Goal: Information Seeking & Learning: Learn about a topic

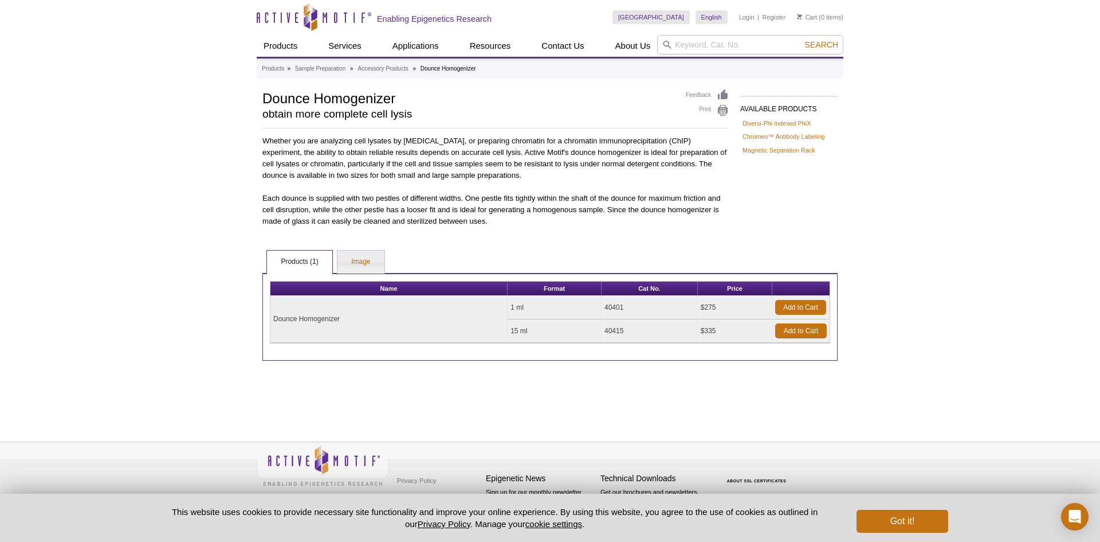
click at [938, 218] on div "Active Motif Logo Enabling Epigenetics Research 0 Search Skip to content Active…" at bounding box center [550, 271] width 1100 height 542
click at [942, 275] on div "Active Motif Logo Enabling Epigenetics Research 0 Search Skip to content Active…" at bounding box center [550, 271] width 1100 height 542
click at [944, 117] on div "Active Motif Logo Enabling Epigenetics Research 0 Search Skip to content Active…" at bounding box center [550, 271] width 1100 height 542
click at [971, 111] on div "Active Motif Logo Enabling Epigenetics Research 0 Search Skip to content Active…" at bounding box center [550, 271] width 1100 height 542
click at [983, 155] on div "Active Motif Logo Enabling Epigenetics Research 0 Search Skip to content Active…" at bounding box center [550, 271] width 1100 height 542
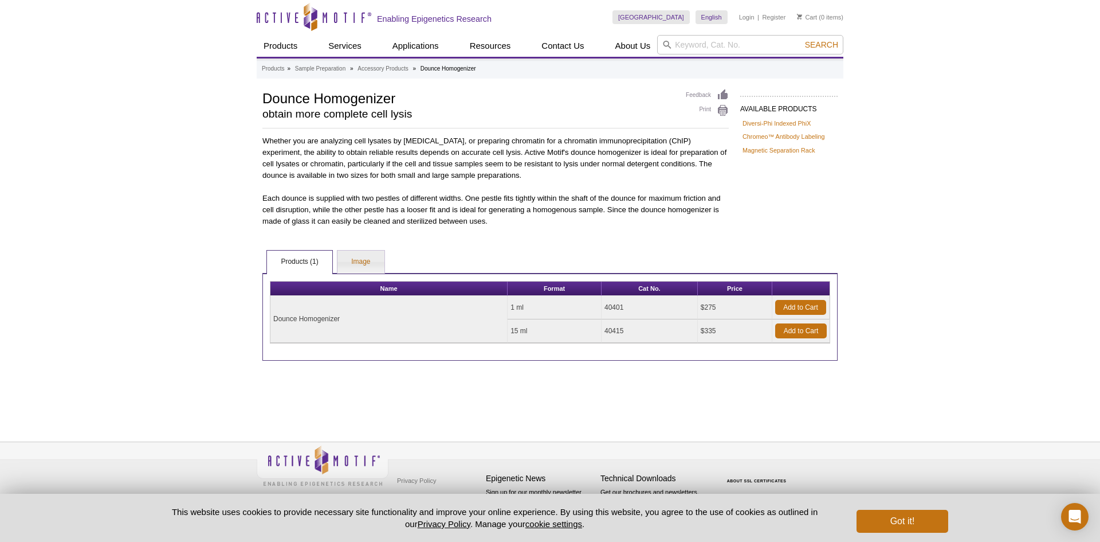
click at [172, 223] on div "Active Motif Logo Enabling Epigenetics Research 0 Search Skip to content Active…" at bounding box center [550, 271] width 1100 height 542
click at [96, 109] on div "Active Motif Logo Enabling Epigenetics Research 0 Search Skip to content Active…" at bounding box center [550, 271] width 1100 height 542
click at [1100, 212] on div "Active Motif Logo Enabling Epigenetics Research 0 Search Skip to content Active…" at bounding box center [550, 271] width 1100 height 542
